Goal: Task Accomplishment & Management: Complete application form

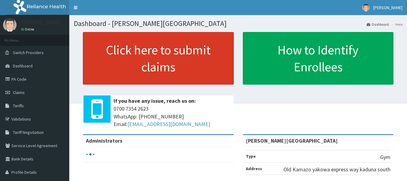
click at [151, 45] on link "Click here to submit claims" at bounding box center [158, 58] width 151 height 52
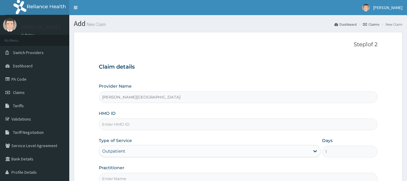
type input "To develop G.R.I.T—which stands for Growth, Resilience, Integrity, and Tenacity…"
paste input "AEU/10001/A"
type input "AEU/10001/A"
click at [144, 174] on input "Practitioner" at bounding box center [238, 178] width 279 height 12
type input "ahmed musa"
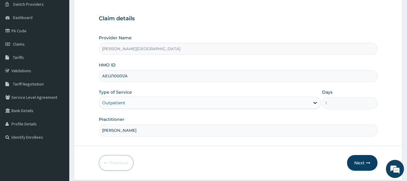
scroll to position [67, 0]
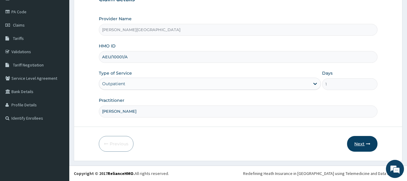
click at [357, 144] on button "Next" at bounding box center [362, 144] width 30 height 16
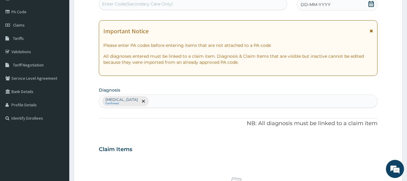
click at [173, 8] on div "Enter Code(Secondary Care Only)" at bounding box center [193, 4] width 188 height 10
paste input "PA/AD429C"
type input "PA/AD429C"
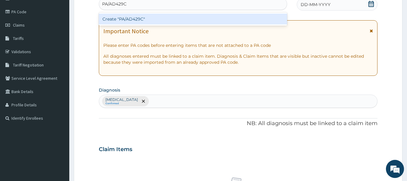
click at [200, 18] on div "Create "PA/AD429C"" at bounding box center [193, 19] width 189 height 11
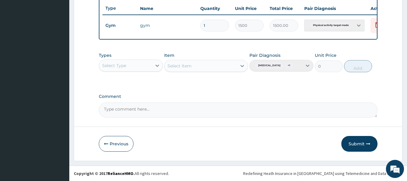
scroll to position [235, 0]
click at [362, 142] on button "Submit" at bounding box center [360, 144] width 36 height 16
click at [372, 18] on icon at bounding box center [377, 25] width 13 height 15
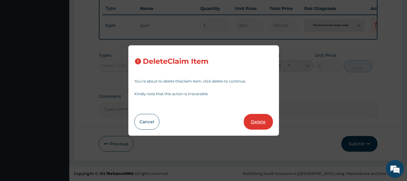
click at [260, 119] on button "Delete" at bounding box center [258, 122] width 29 height 16
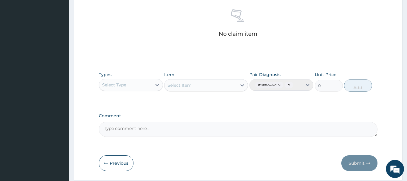
click at [126, 88] on div "Select Type" at bounding box center [125, 85] width 53 height 10
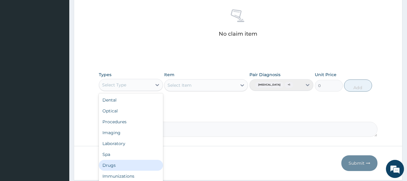
scroll to position [21, 0]
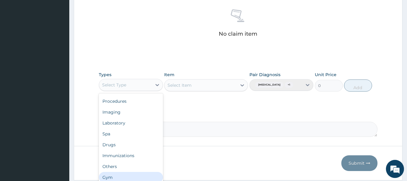
click at [119, 177] on div "Gym" at bounding box center [131, 177] width 64 height 11
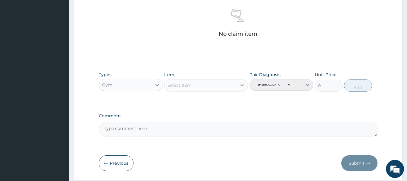
click at [240, 85] on icon at bounding box center [242, 85] width 6 height 6
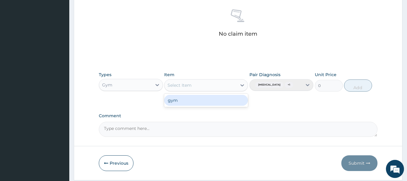
click at [229, 99] on div "gym" at bounding box center [206, 100] width 84 height 11
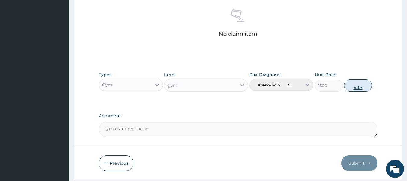
click at [352, 91] on button "Add" at bounding box center [358, 85] width 28 height 12
type input "0"
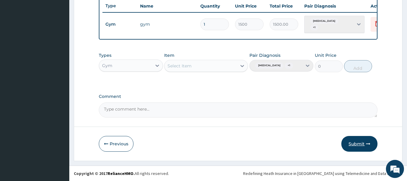
click at [364, 144] on button "Submit" at bounding box center [360, 144] width 36 height 16
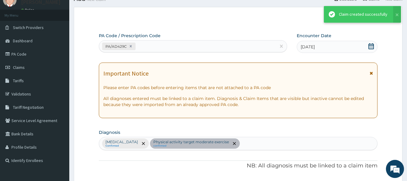
scroll to position [235, 0]
